Goal: Task Accomplishment & Management: Manage account settings

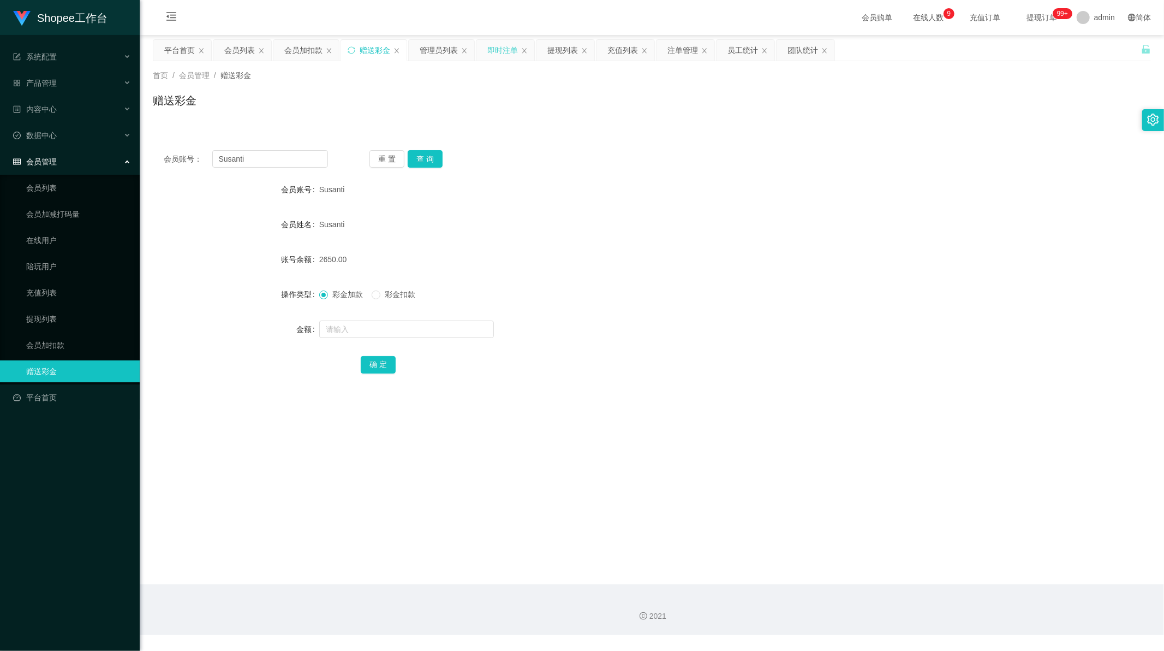
scroll to position [1, 0]
click at [564, 56] on div "提现列表" at bounding box center [562, 50] width 31 height 21
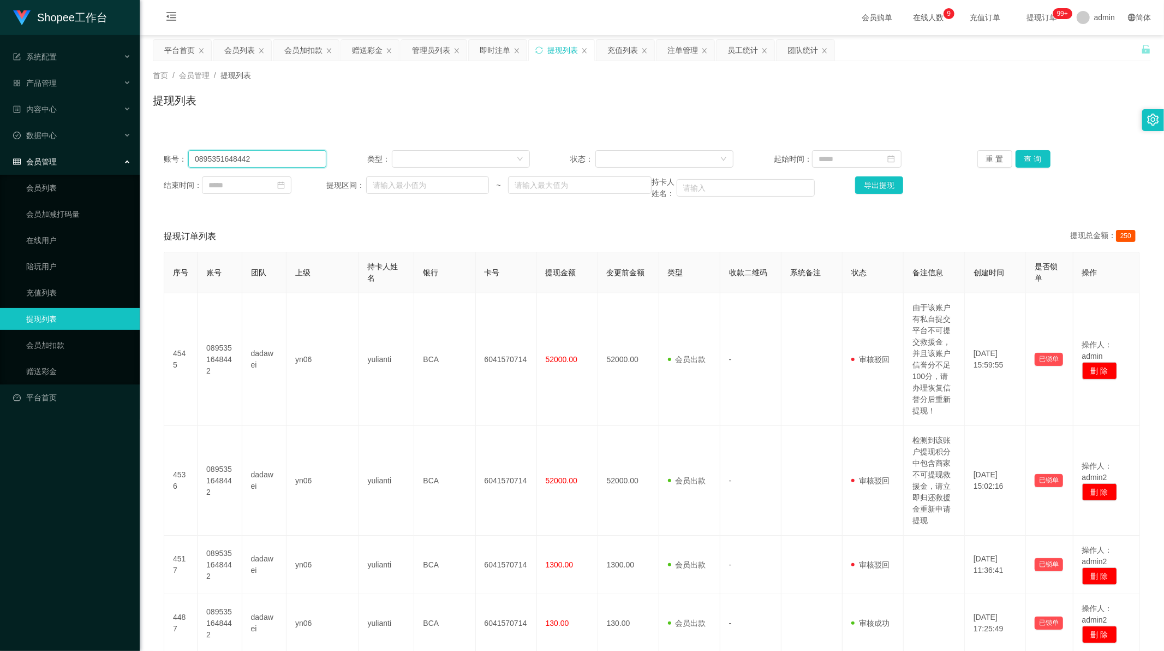
click at [291, 154] on input "0895351648442" at bounding box center [257, 158] width 138 height 17
paste input "yani99"
type input "yani99"
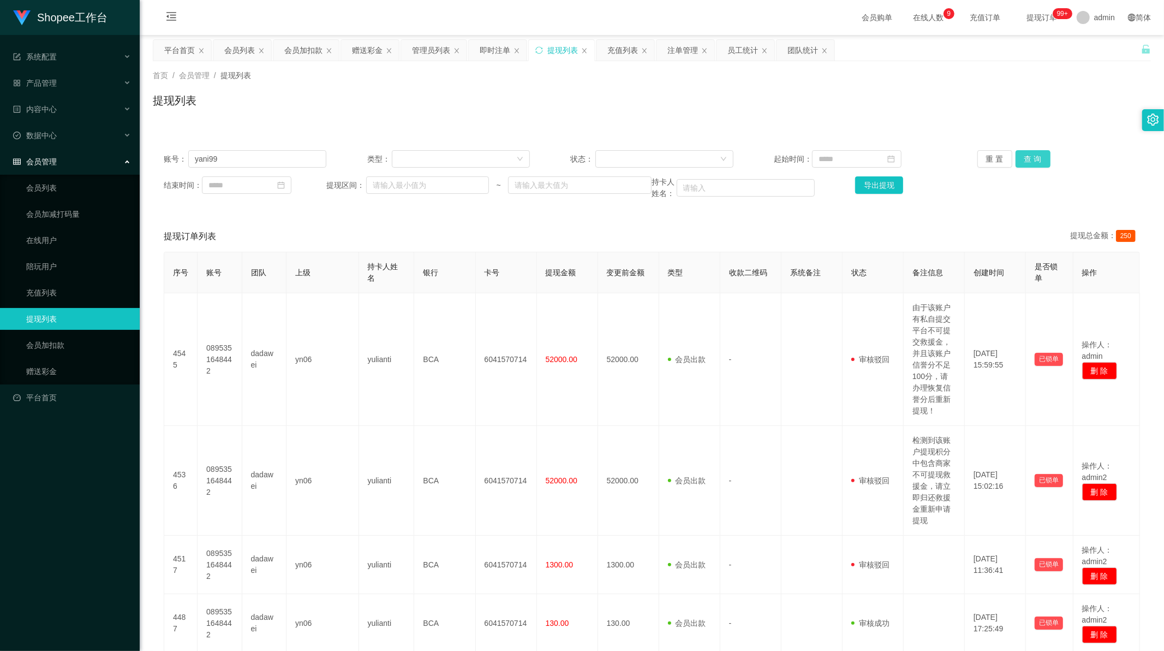
click at [1029, 155] on button "查 询" at bounding box center [1033, 158] width 35 height 17
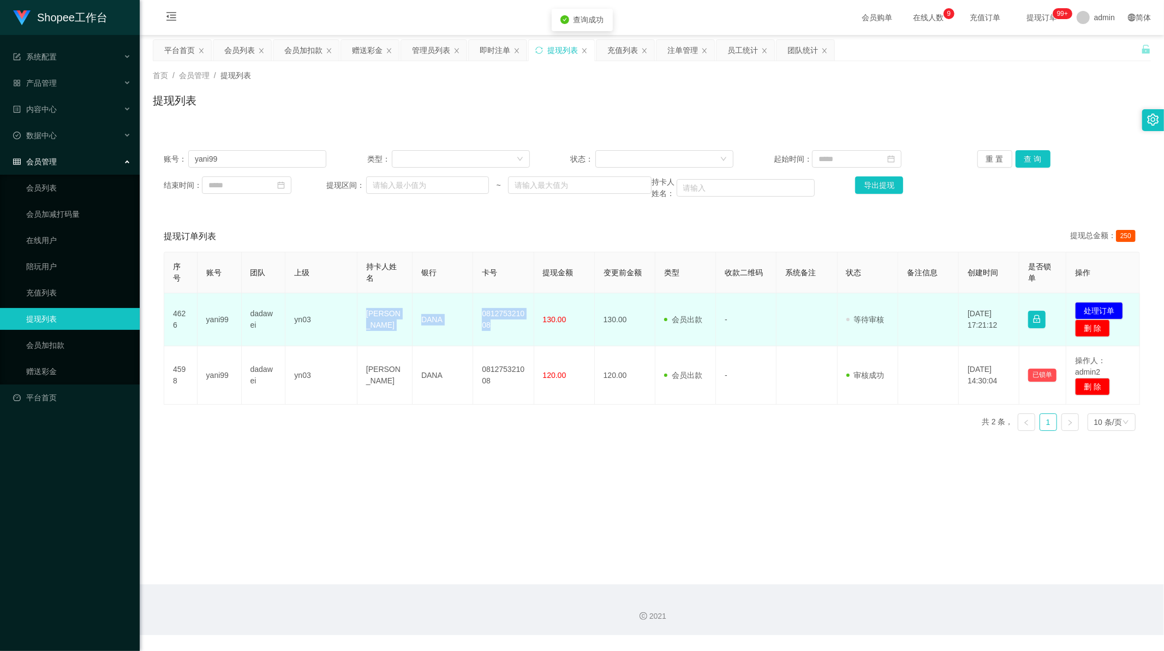
drag, startPoint x: 362, startPoint y: 322, endPoint x: 512, endPoint y: 323, distance: 149.6
click at [512, 323] on tr "4626 yani99 dadawei yn03 [PERSON_NAME] 081275321008 130.00 130.00 会员出款 人工取款 - 审…" at bounding box center [652, 319] width 976 height 53
copy tr "[PERSON_NAME] 081275321008"
click at [1105, 309] on button "处理订单" at bounding box center [1099, 310] width 48 height 17
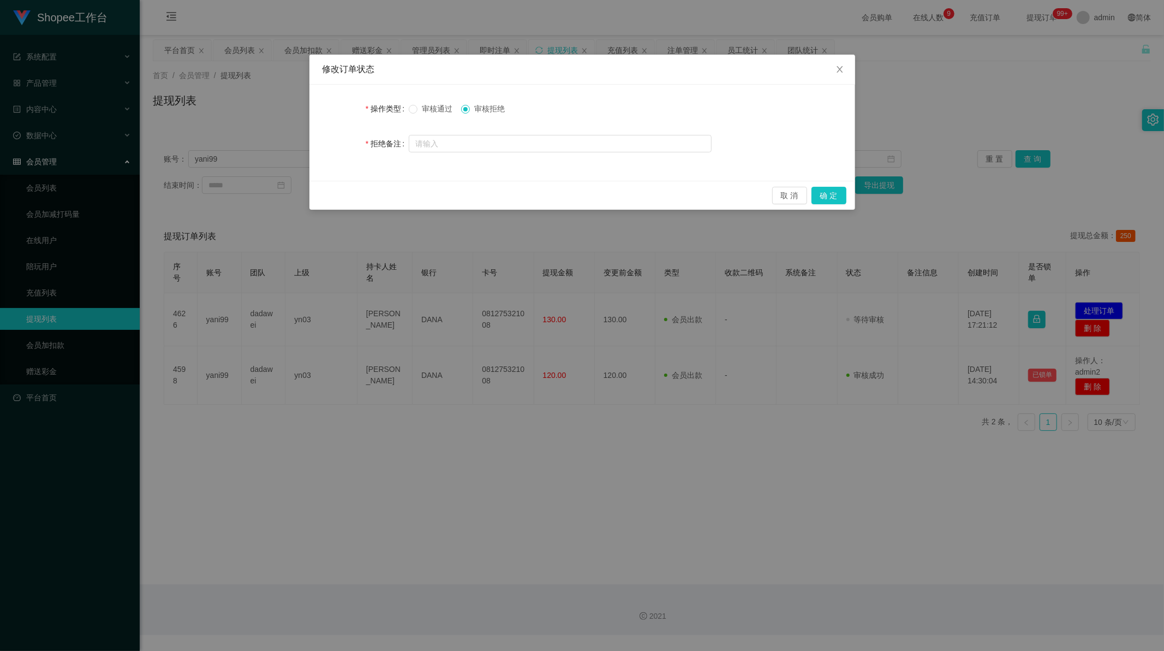
click at [422, 109] on span "审核通过" at bounding box center [437, 108] width 39 height 9
click at [837, 195] on button "确 定" at bounding box center [829, 195] width 35 height 17
